Goal: Task Accomplishment & Management: Use online tool/utility

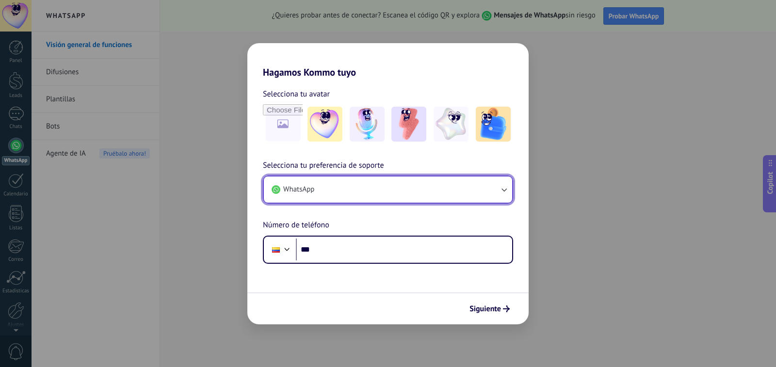
click at [342, 192] on button "WhatsApp" at bounding box center [388, 190] width 248 height 26
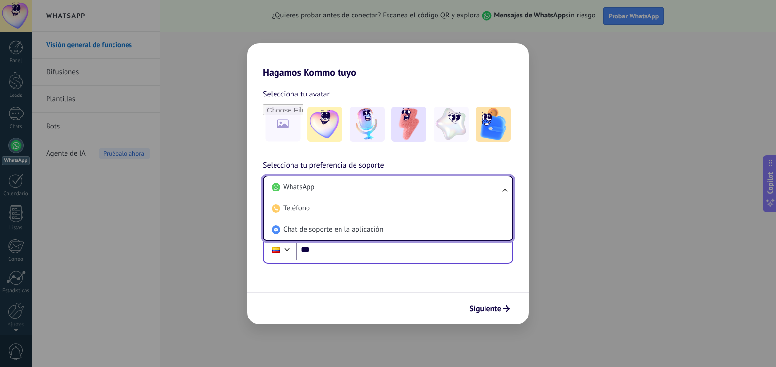
click at [356, 261] on div "Phone ***" at bounding box center [388, 250] width 250 height 28
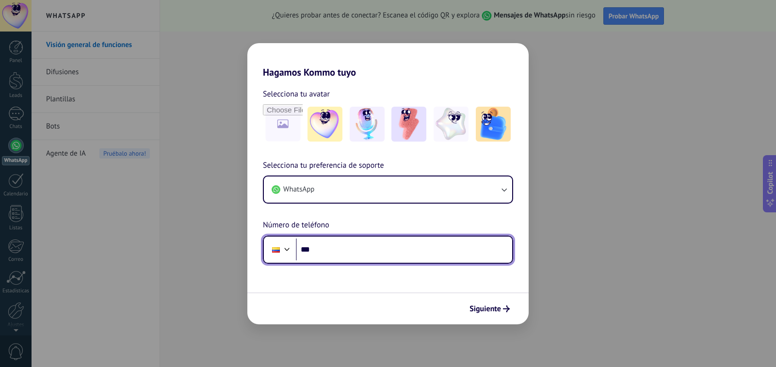
click at [358, 254] on input "***" at bounding box center [404, 250] width 216 height 22
type input "***"
